Goal: Complete application form

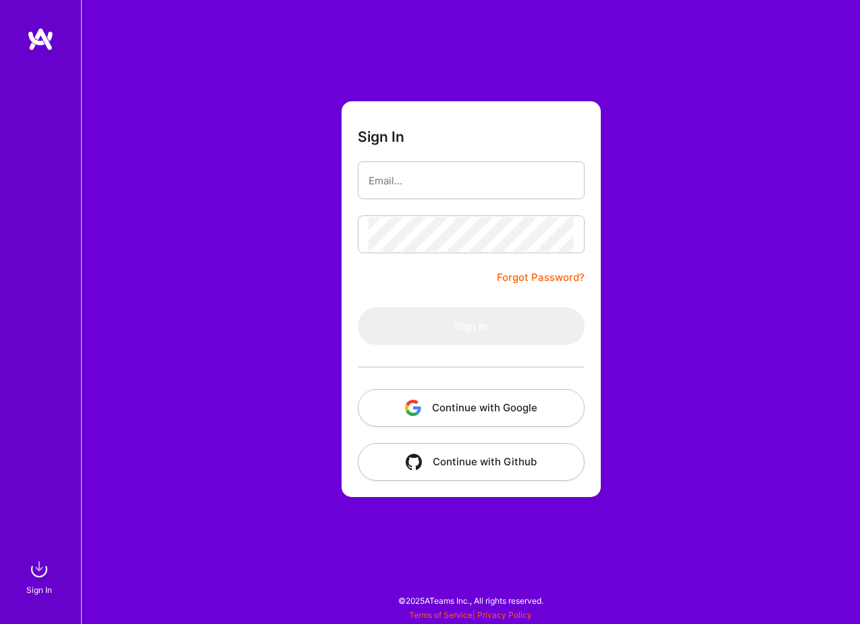
click at [494, 411] on button "Continue with Google" at bounding box center [471, 408] width 227 height 38
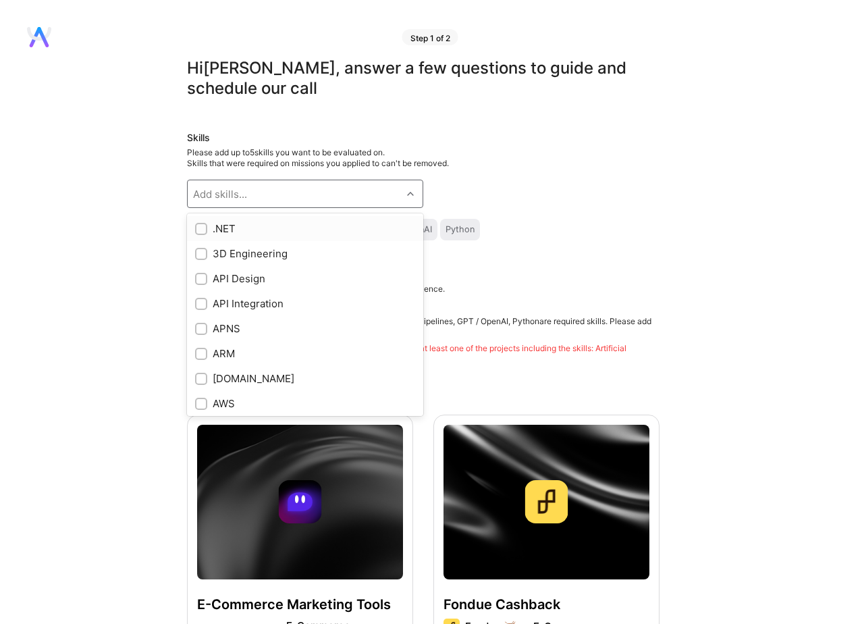
click at [294, 202] on div "Add skills..." at bounding box center [295, 193] width 214 height 27
click at [495, 160] on div "Please add up to 5 skills you want to be evaluated on. Skills that were require…" at bounding box center [423, 158] width 472 height 22
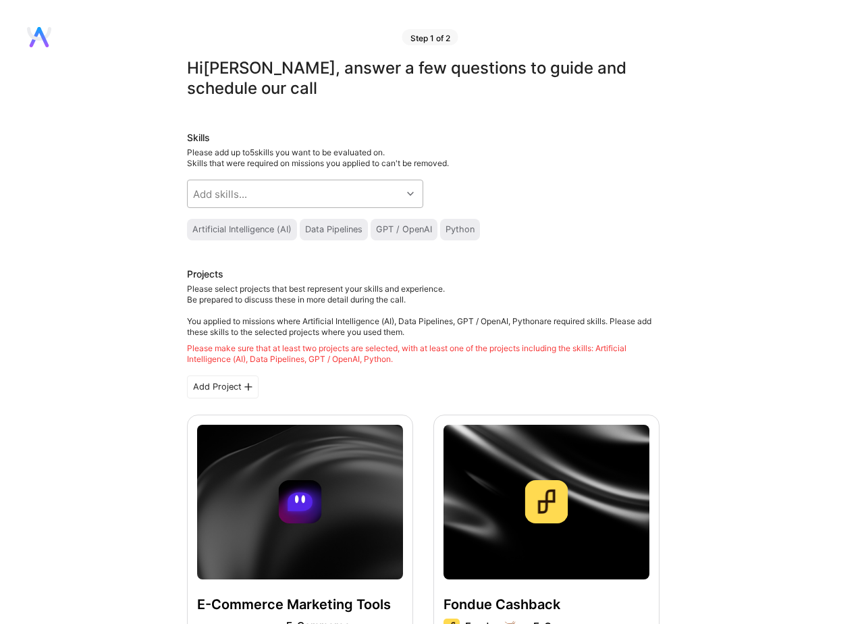
click at [296, 198] on div "Add skills..." at bounding box center [295, 193] width 214 height 27
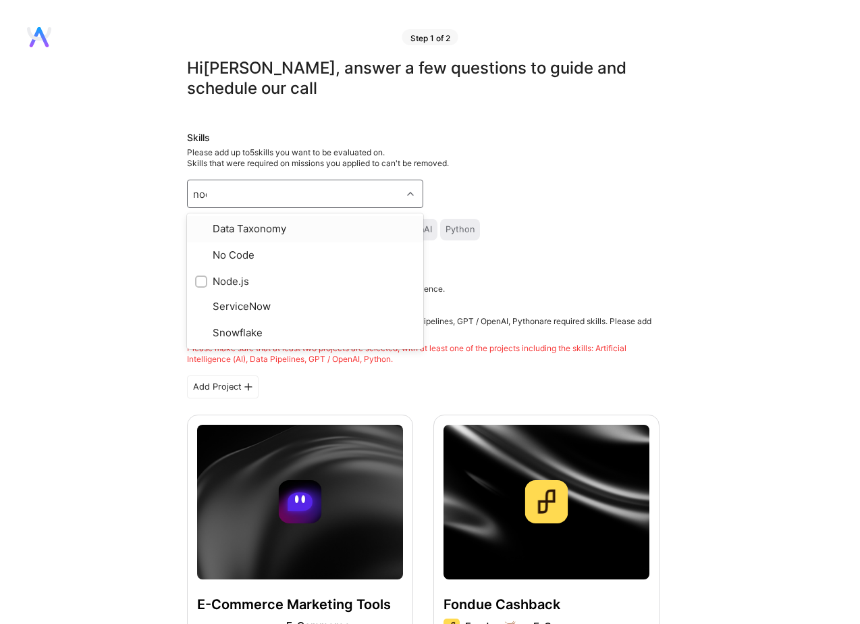
type input "node"
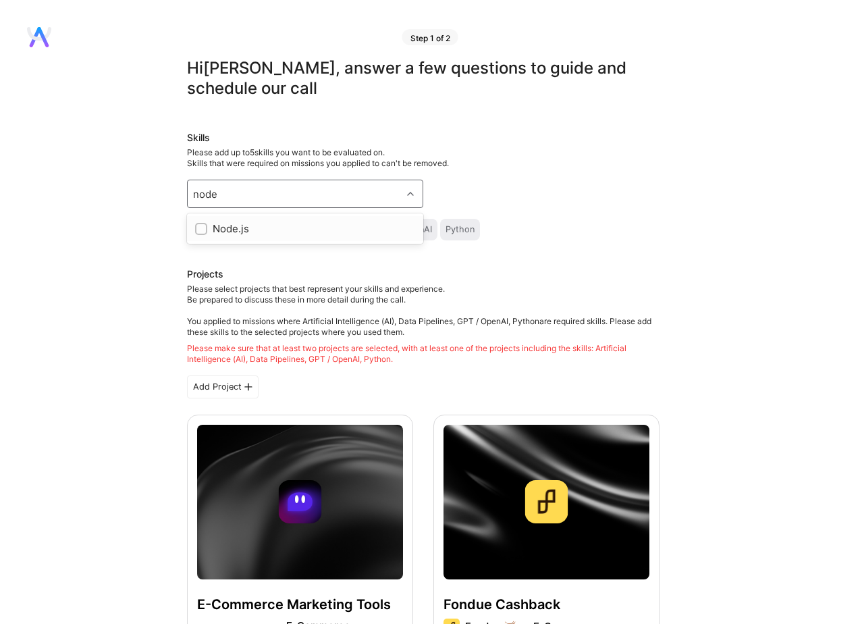
click at [244, 234] on div "Node.js" at bounding box center [305, 228] width 220 height 14
checkbox input "true"
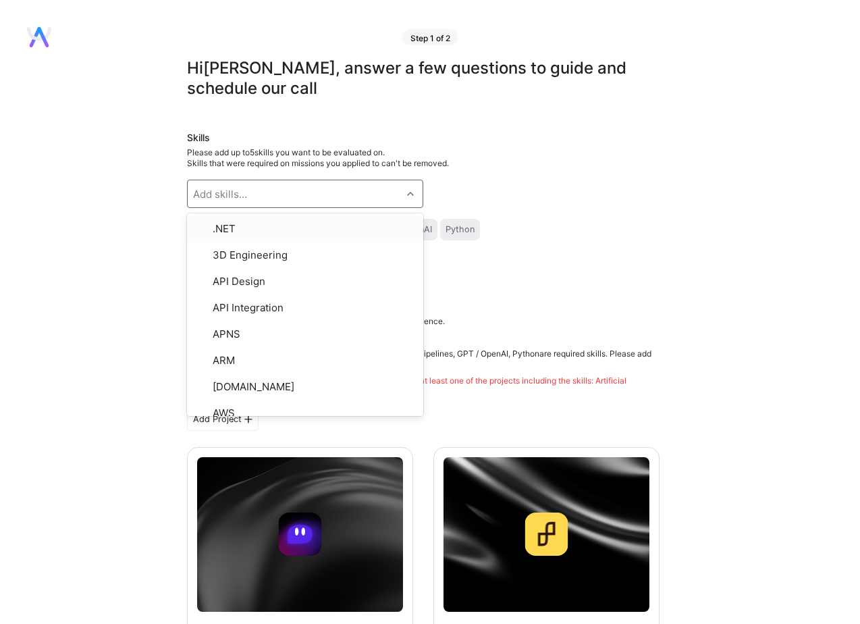
click at [551, 203] on div "Skills Please add up to 5 skills you want to be evaluated on. Skills that were …" at bounding box center [423, 202] width 472 height 142
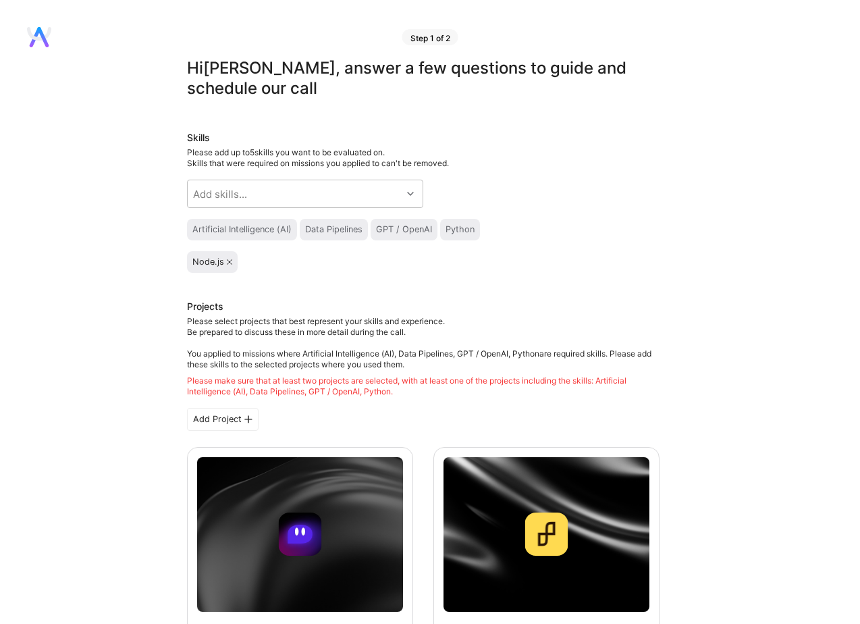
click at [267, 232] on div "Artificial Intelligence (AI)" at bounding box center [241, 229] width 99 height 11
click at [273, 249] on div "Skills Please add up to 5 skills you want to be evaluated on. Skills that were …" at bounding box center [423, 202] width 472 height 142
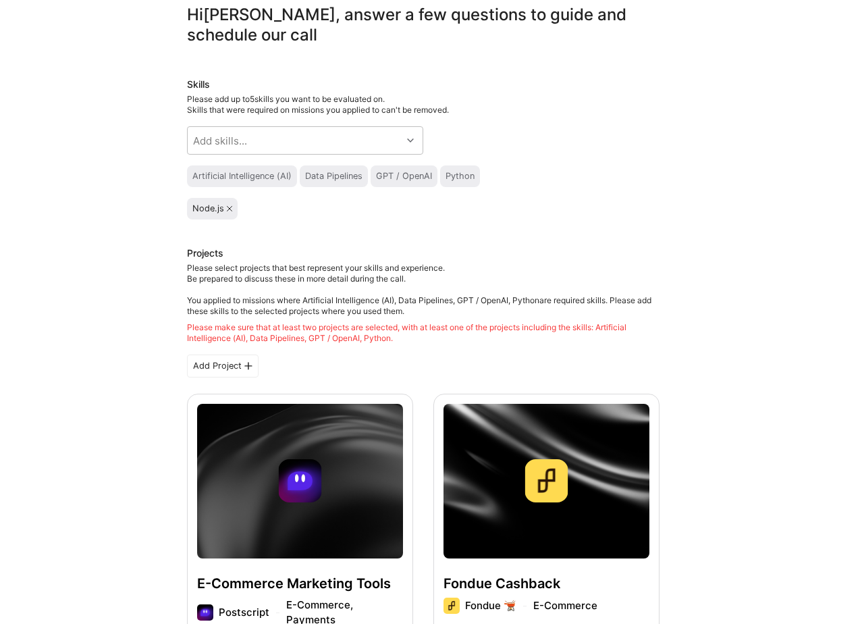
scroll to position [85, 0]
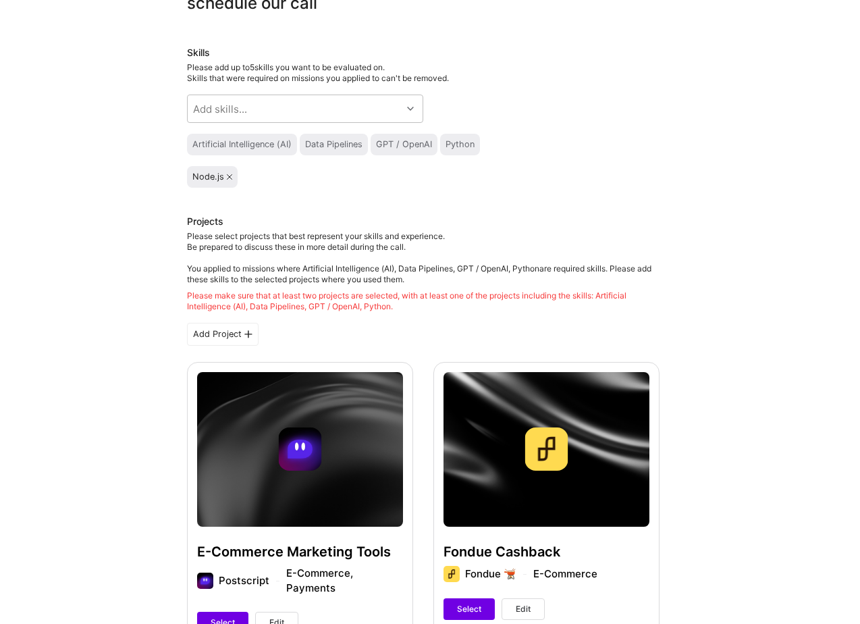
click at [266, 145] on div "Artificial Intelligence (AI)" at bounding box center [241, 144] width 99 height 11
click at [301, 175] on div "Node.js" at bounding box center [423, 177] width 472 height 22
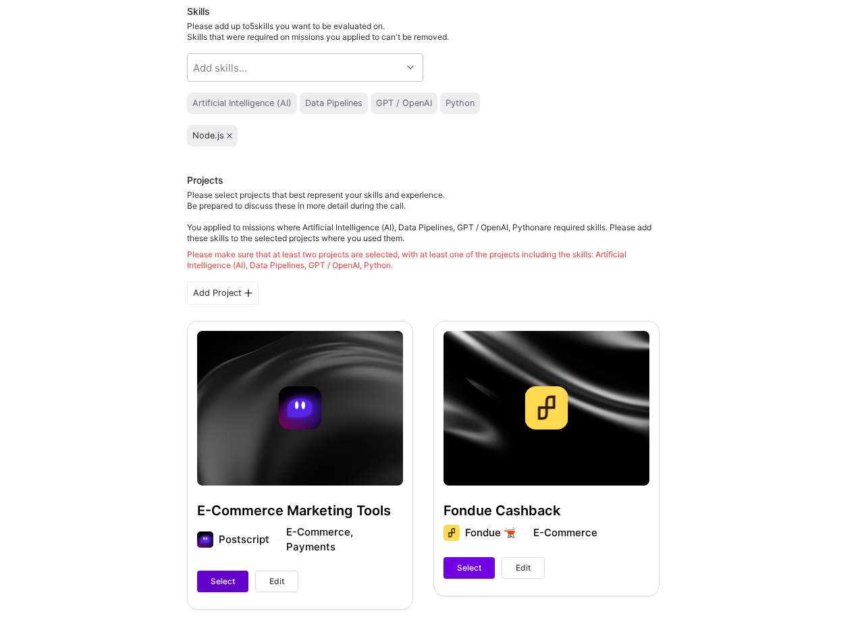
click at [221, 570] on button "Select" at bounding box center [222, 581] width 51 height 22
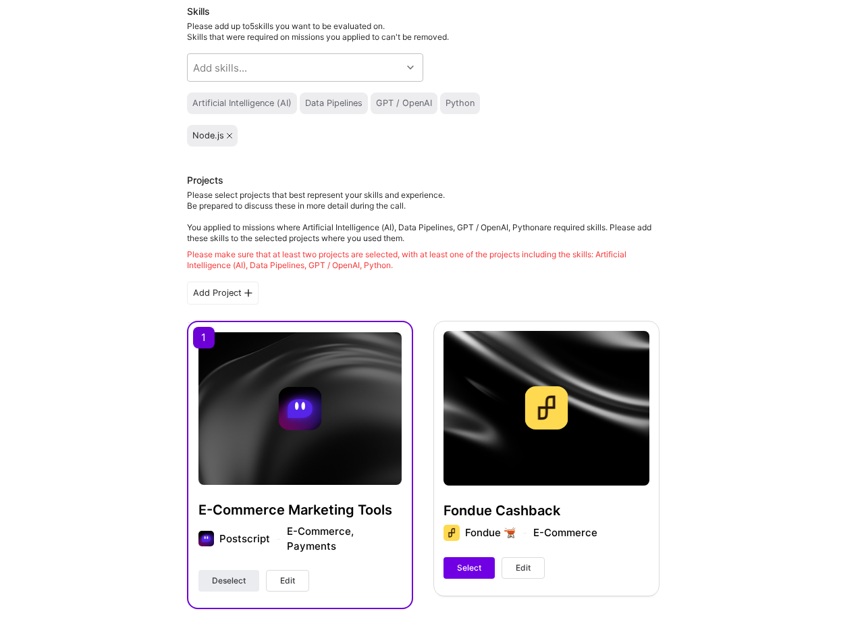
scroll to position [168, 0]
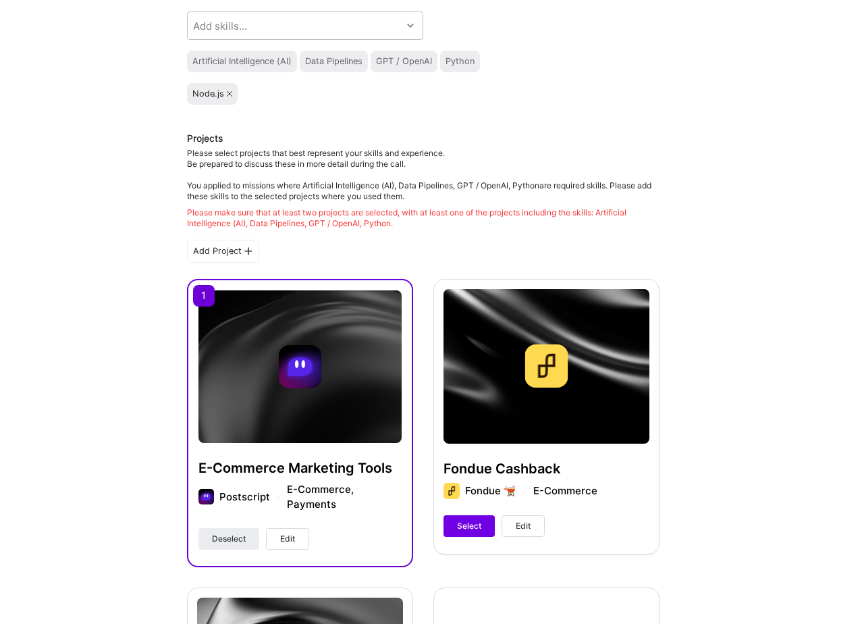
click at [240, 242] on div "Add Project" at bounding box center [223, 251] width 72 height 23
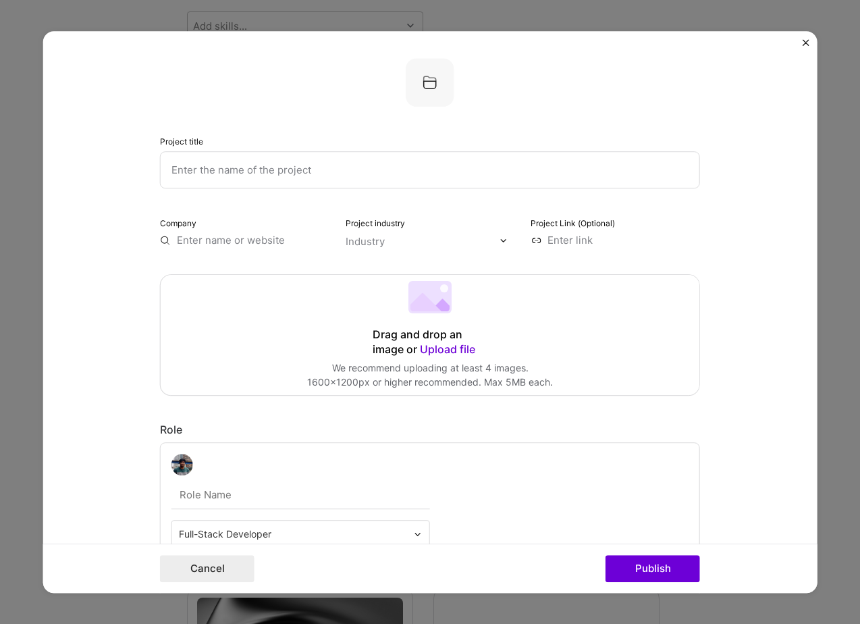
click at [254, 157] on input "text" at bounding box center [430, 169] width 540 height 37
type input "OpTrack"
click at [227, 233] on div "Company" at bounding box center [244, 231] width 169 height 32
click at [222, 239] on input "text" at bounding box center [244, 240] width 169 height 14
type input "i"
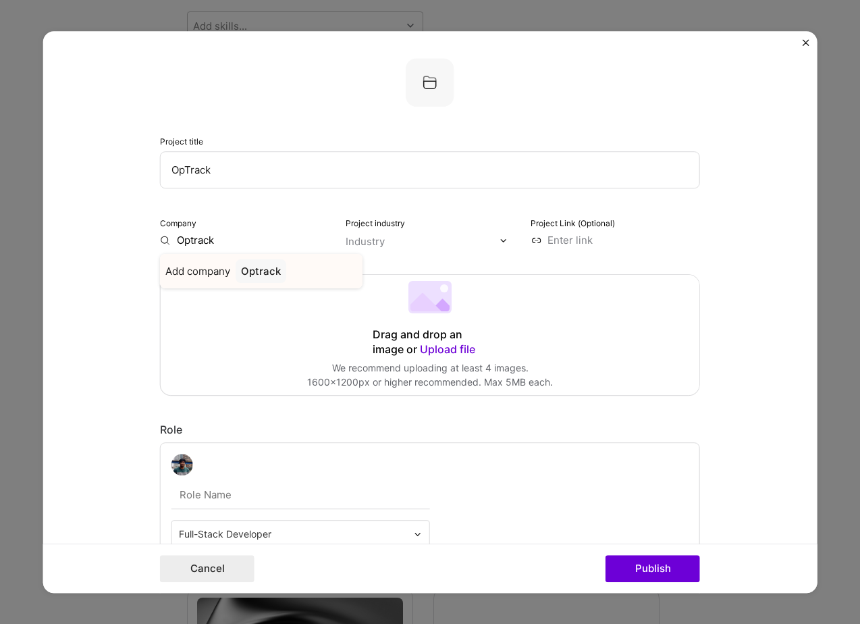
type input "Optrack"
click at [234, 264] on div "Add company Optrack" at bounding box center [261, 271] width 202 height 34
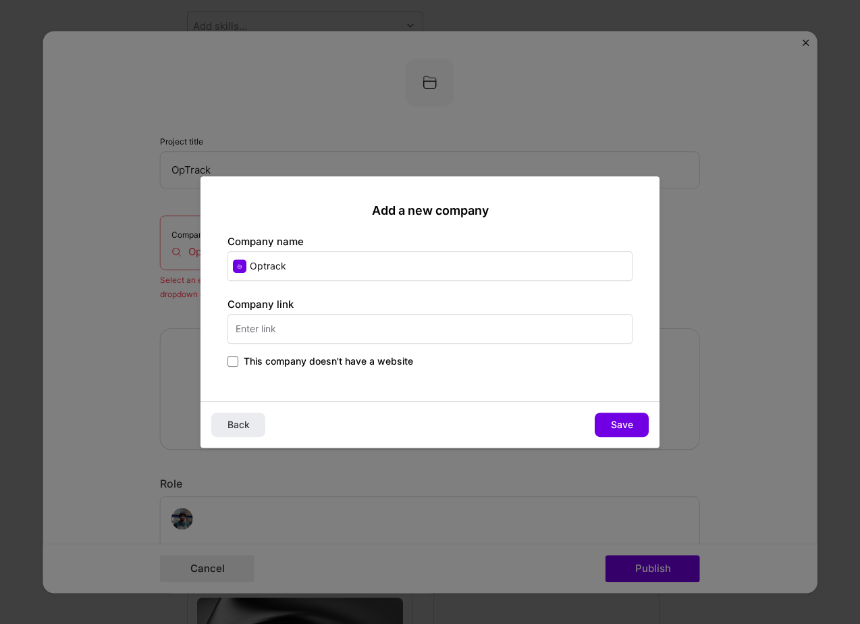
click at [287, 320] on input "text" at bounding box center [429, 329] width 405 height 30
click at [244, 329] on input "[DOMAIN_NAME]" at bounding box center [429, 329] width 405 height 30
type input "[DOMAIN_NAME]"
click at [606, 418] on button "Save" at bounding box center [622, 424] width 54 height 24
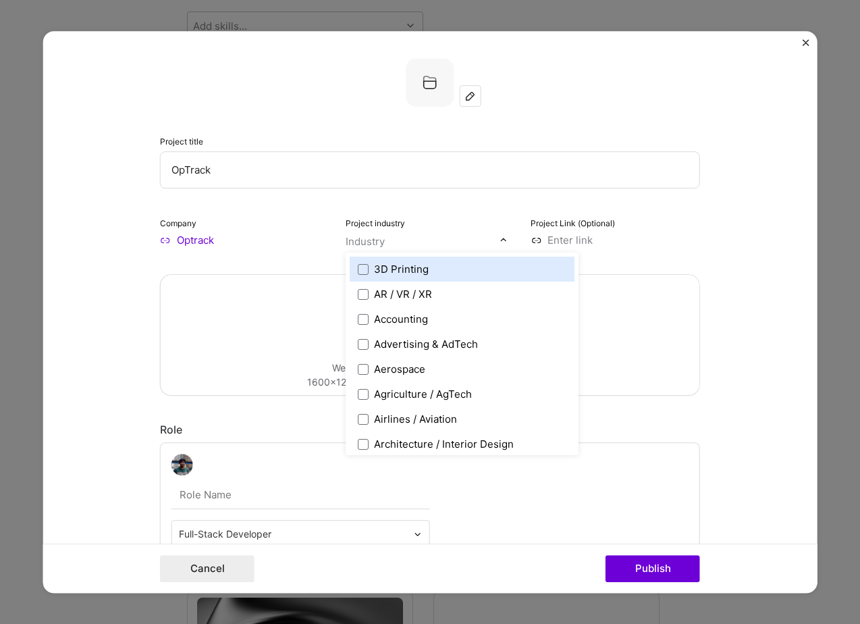
click at [406, 240] on input "text" at bounding box center [423, 241] width 154 height 14
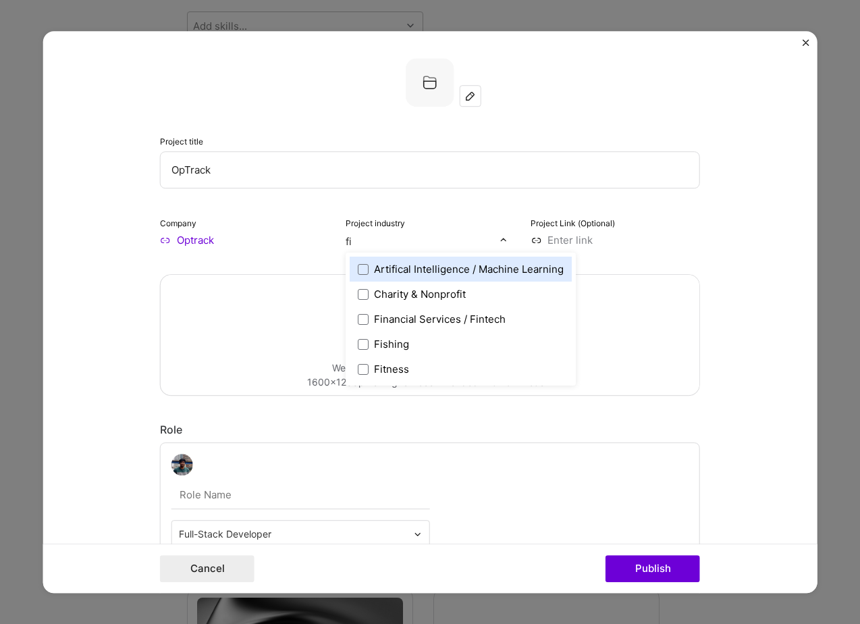
type input "fin"
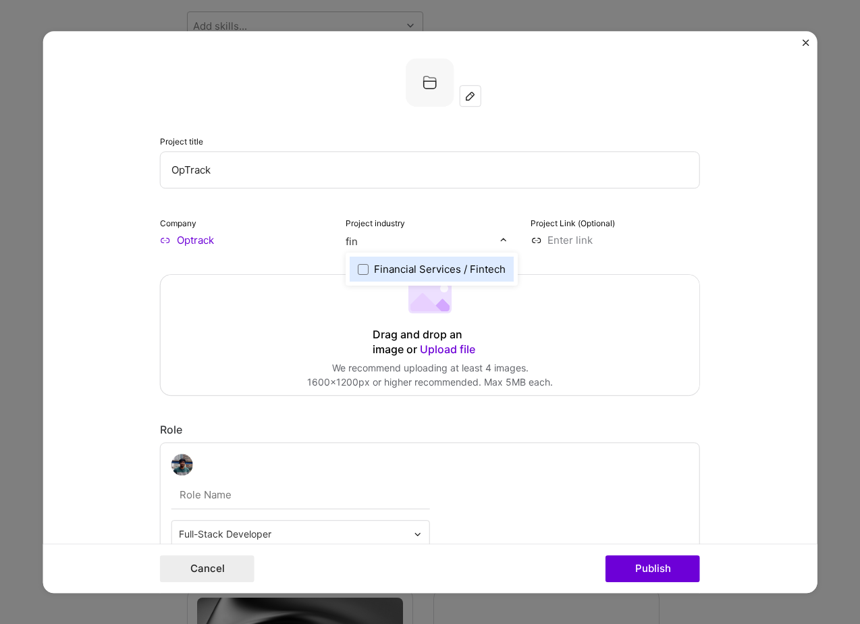
click at [431, 262] on div "Financial Services / Fintech" at bounding box center [440, 269] width 132 height 14
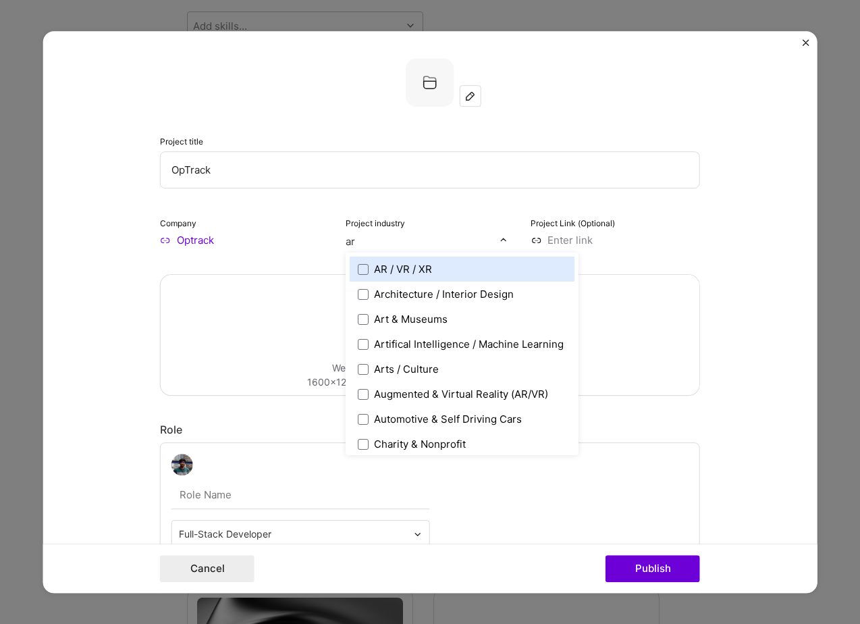
type input "art"
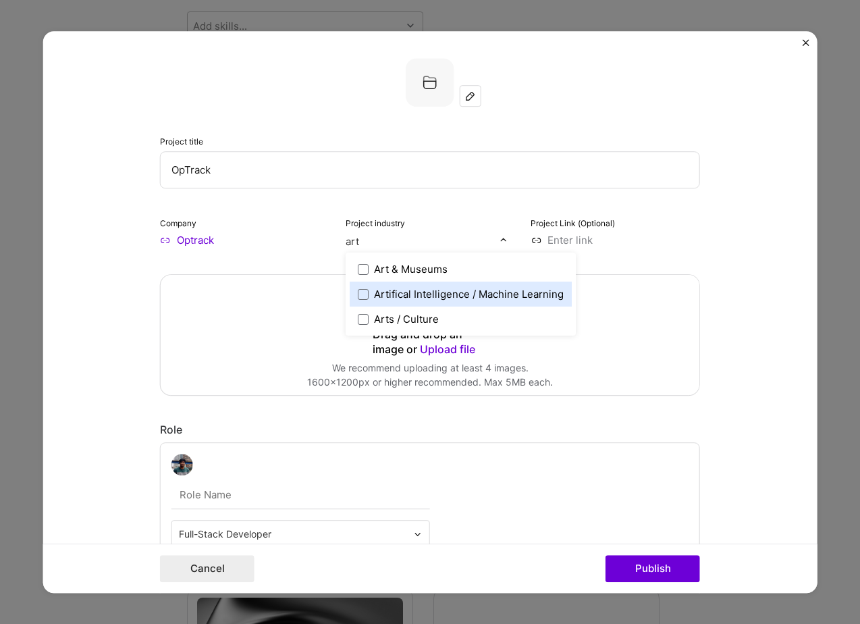
click at [406, 292] on div "Artifical Intelligence / Machine Learning" at bounding box center [469, 294] width 190 height 14
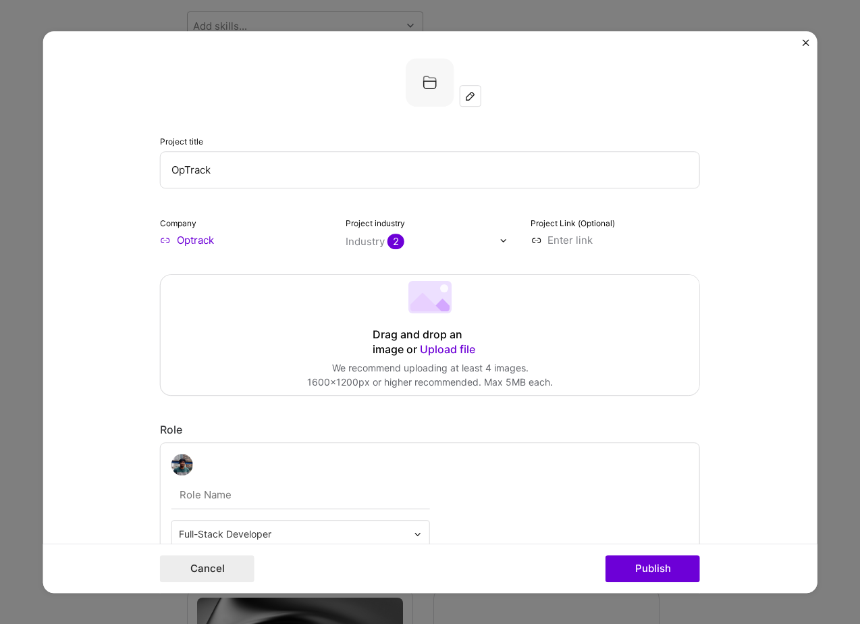
click at [624, 218] on div "Project Link (Optional)" at bounding box center [615, 231] width 169 height 32
click at [562, 244] on input at bounding box center [615, 240] width 169 height 14
type input "[URL][DOMAIN_NAME]"
click at [678, 233] on div "Project Link (Optional) [URL][DOMAIN_NAME]" at bounding box center [615, 231] width 169 height 32
